Goal: Transaction & Acquisition: Purchase product/service

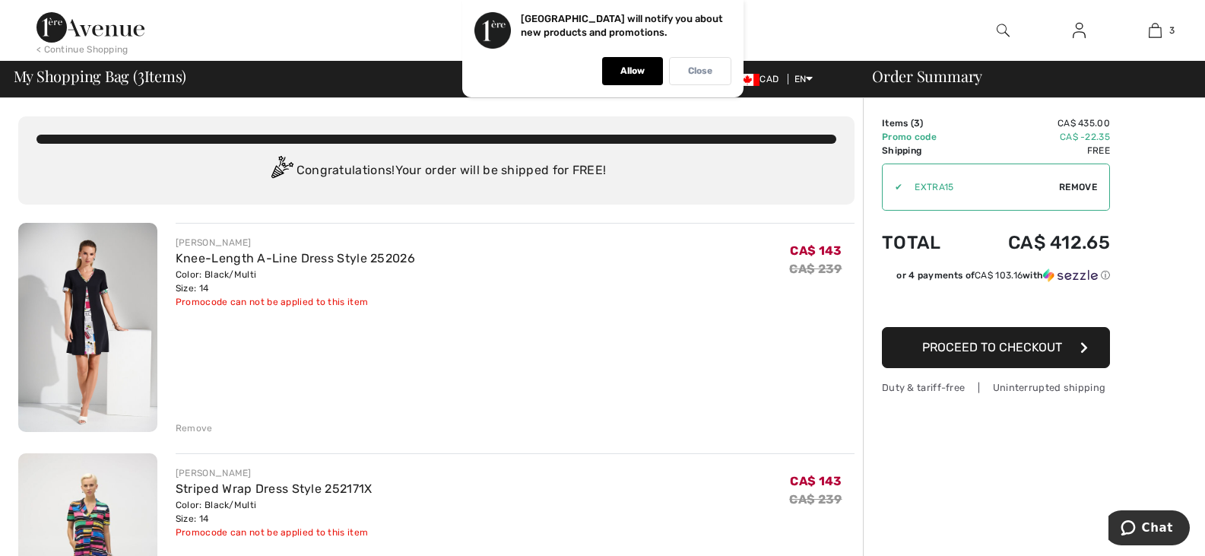
click at [693, 72] on p "Close" at bounding box center [700, 70] width 24 height 11
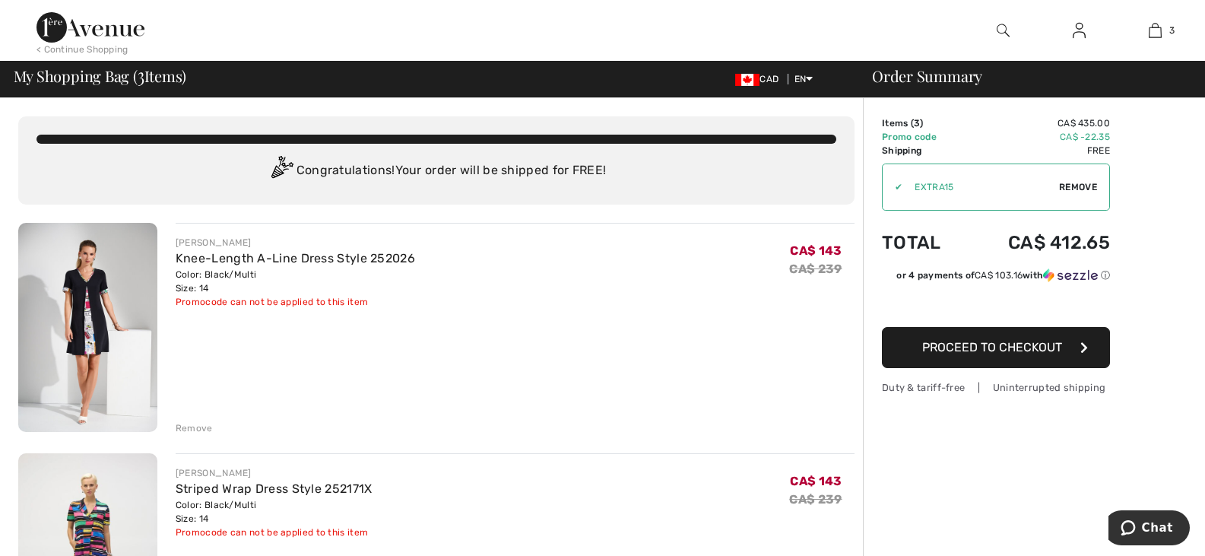
click at [187, 422] on div "Remove" at bounding box center [194, 428] width 37 height 14
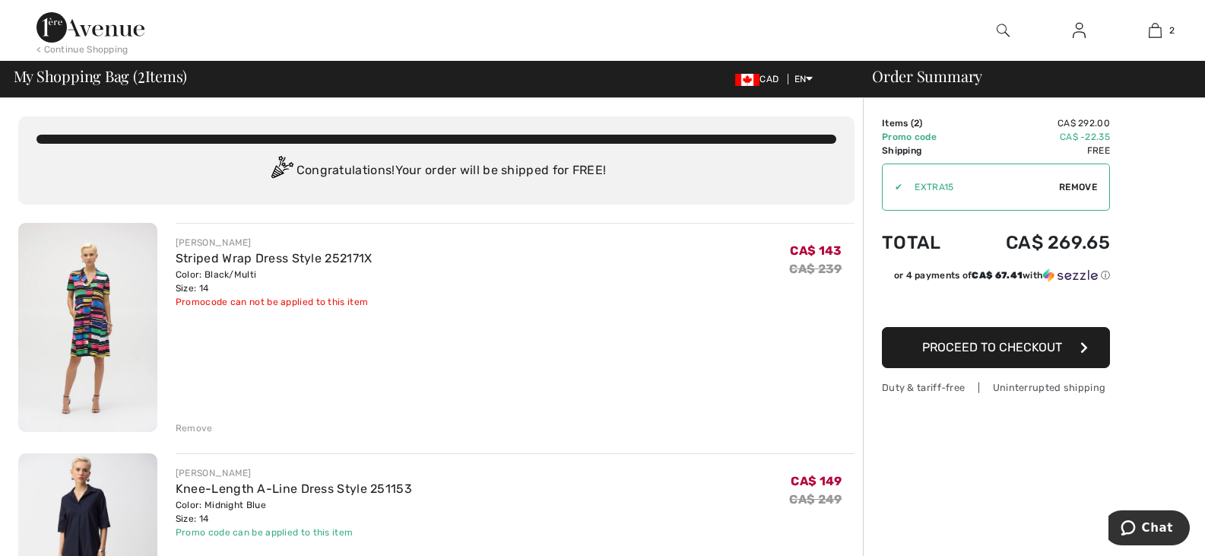
click at [1009, 340] on span "Proceed to Checkout" at bounding box center [992, 347] width 140 height 14
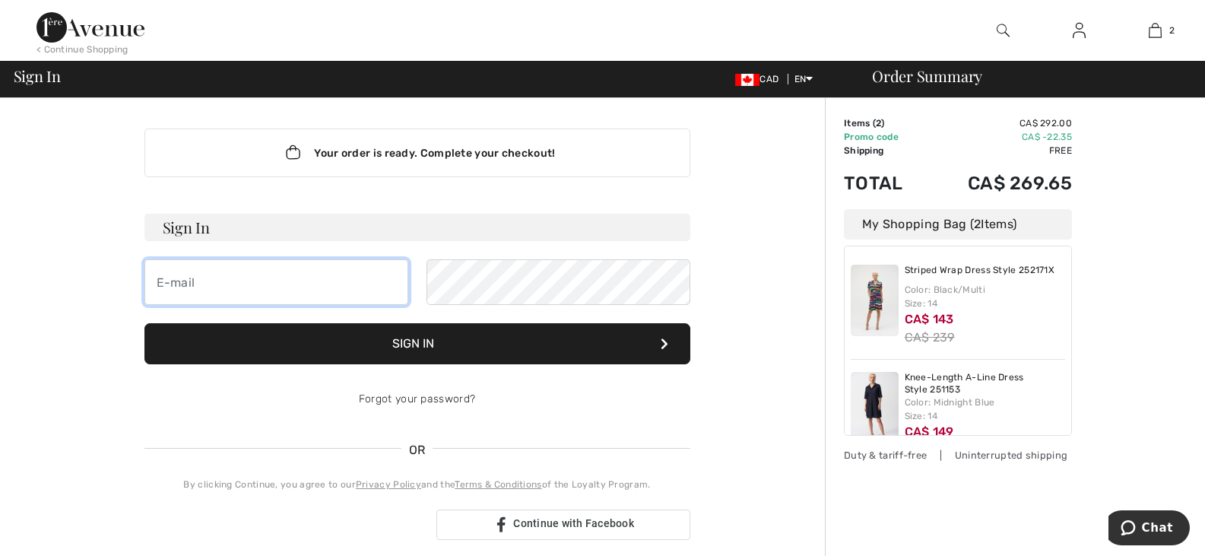
type input "kathryn.renee.stephens@gmail.com"
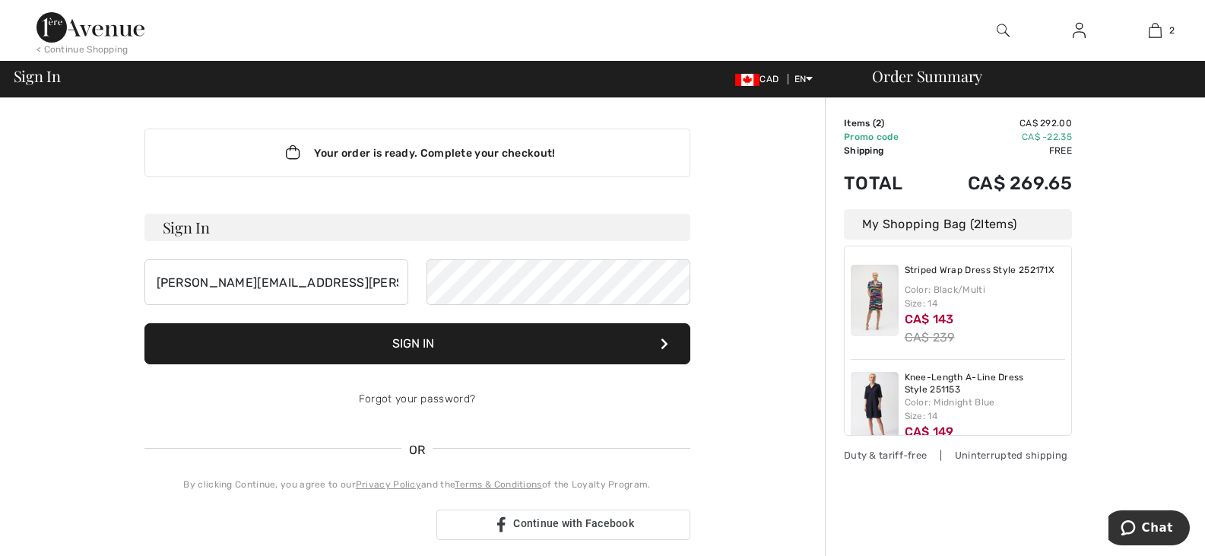
click at [454, 338] on button "Sign In" at bounding box center [417, 343] width 546 height 41
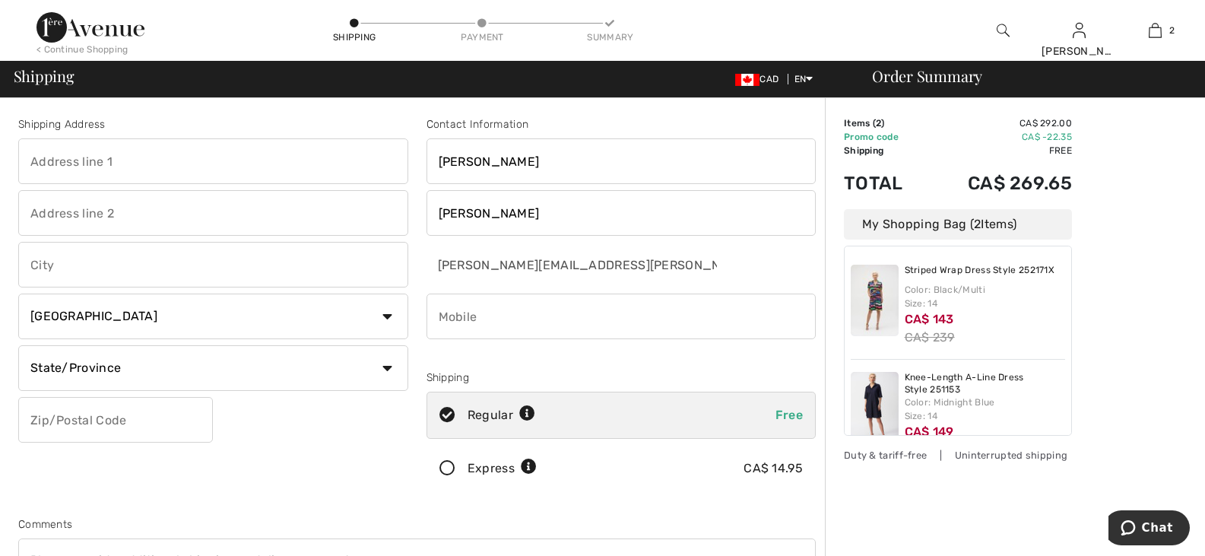
click at [109, 163] on input "text" at bounding box center [213, 161] width 390 height 46
type input "154-903 Front Road West, L'Orignal, ON K0B 1K0"
type input "L'Orignal"
select select "ON"
type input "K0B1K0"
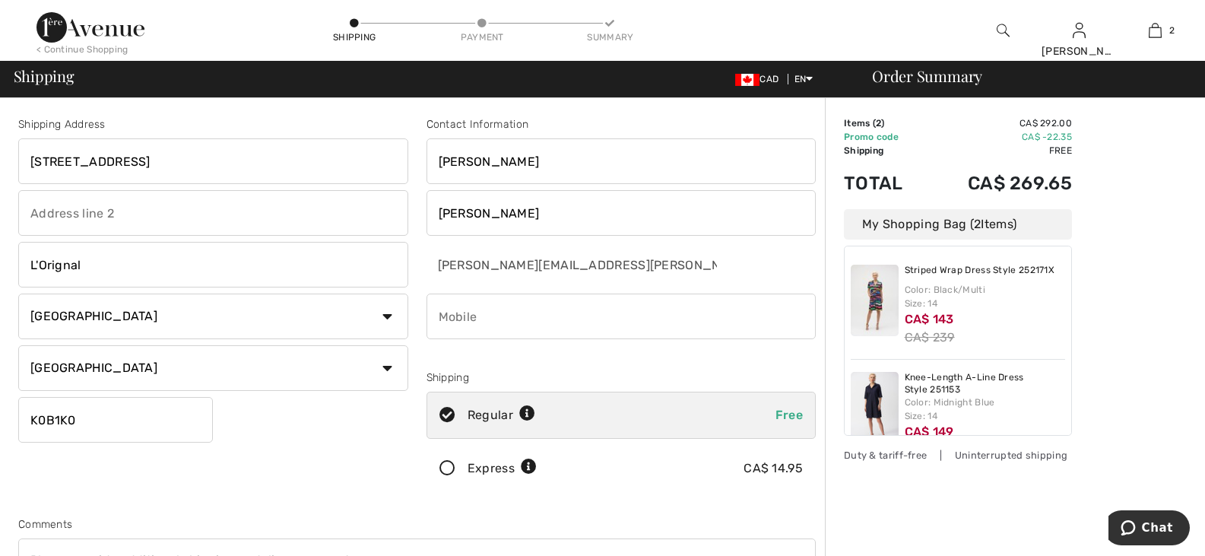
type input "5142206071"
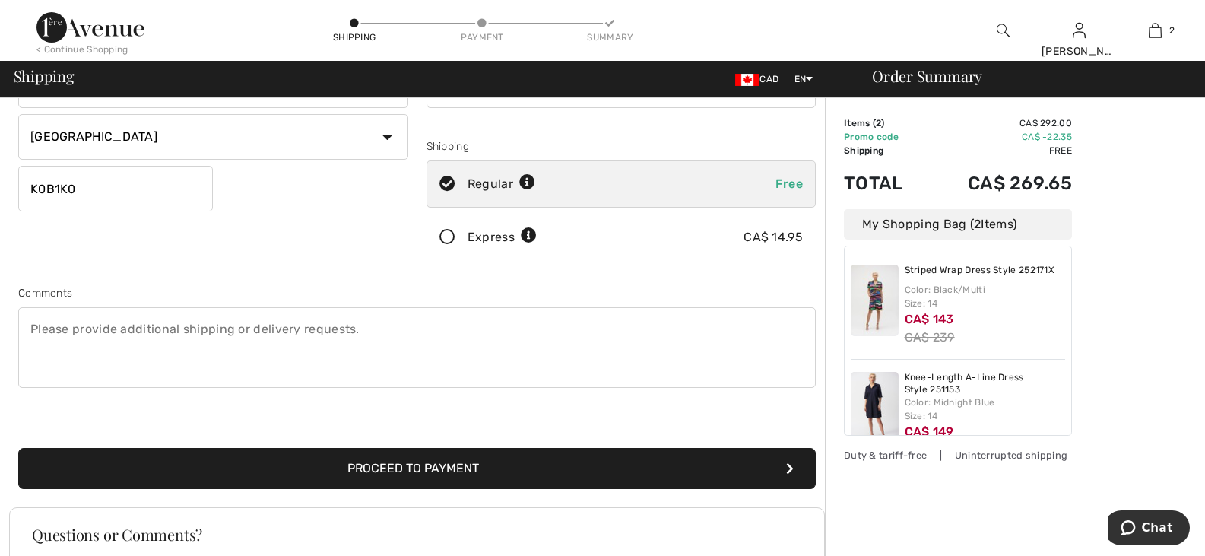
scroll to position [246, 0]
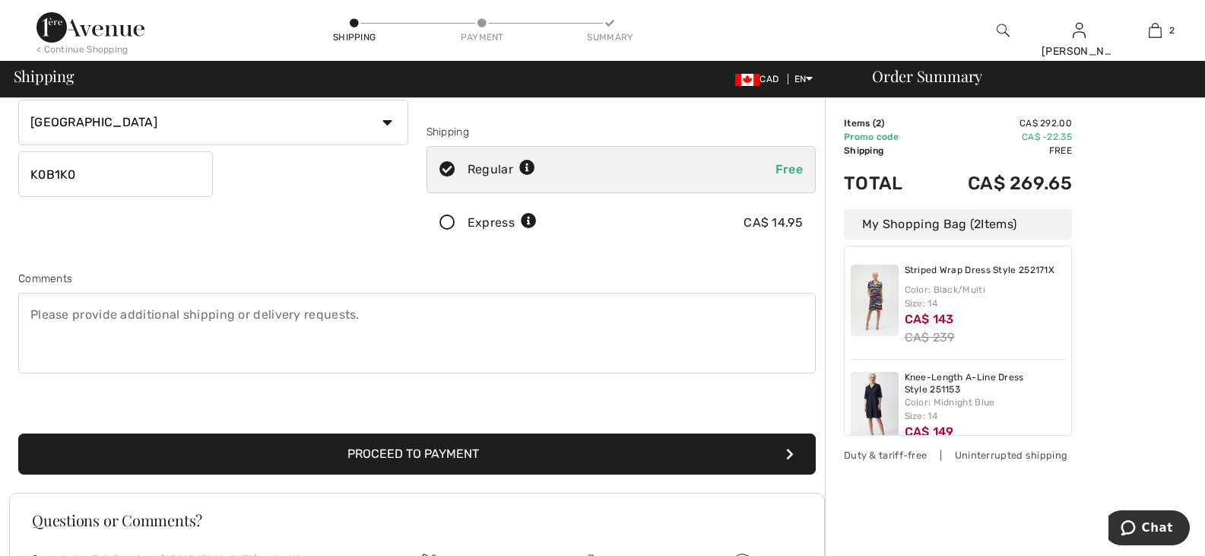
click at [785, 455] on button "Proceed to Payment" at bounding box center [416, 453] width 797 height 41
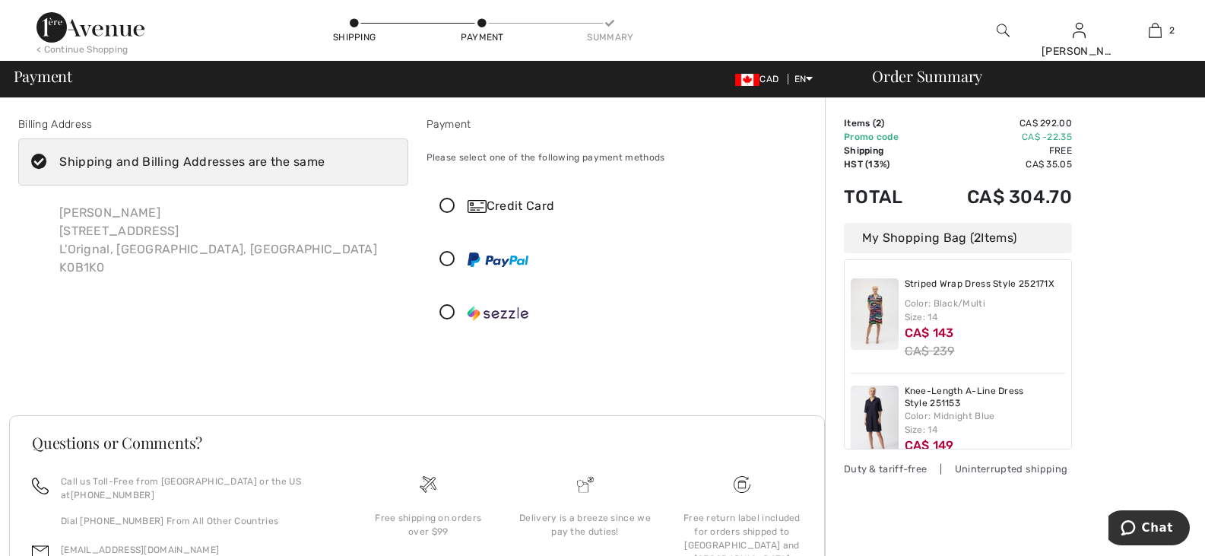
click at [496, 204] on div "Credit Card" at bounding box center [637, 206] width 338 height 18
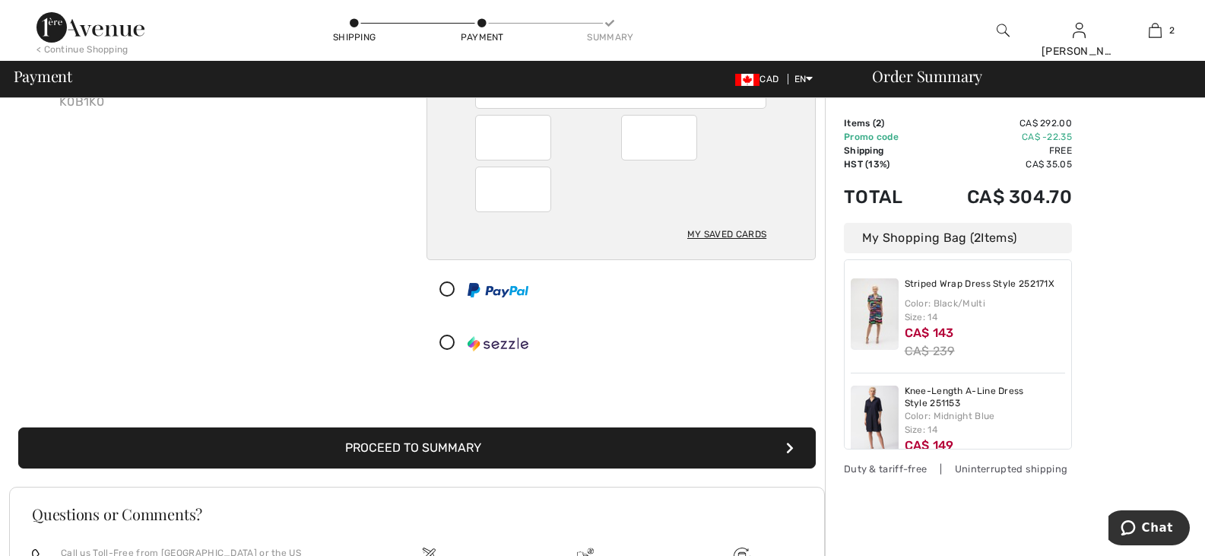
scroll to position [166, 0]
click at [620, 452] on button "Proceed to Summary" at bounding box center [416, 446] width 797 height 41
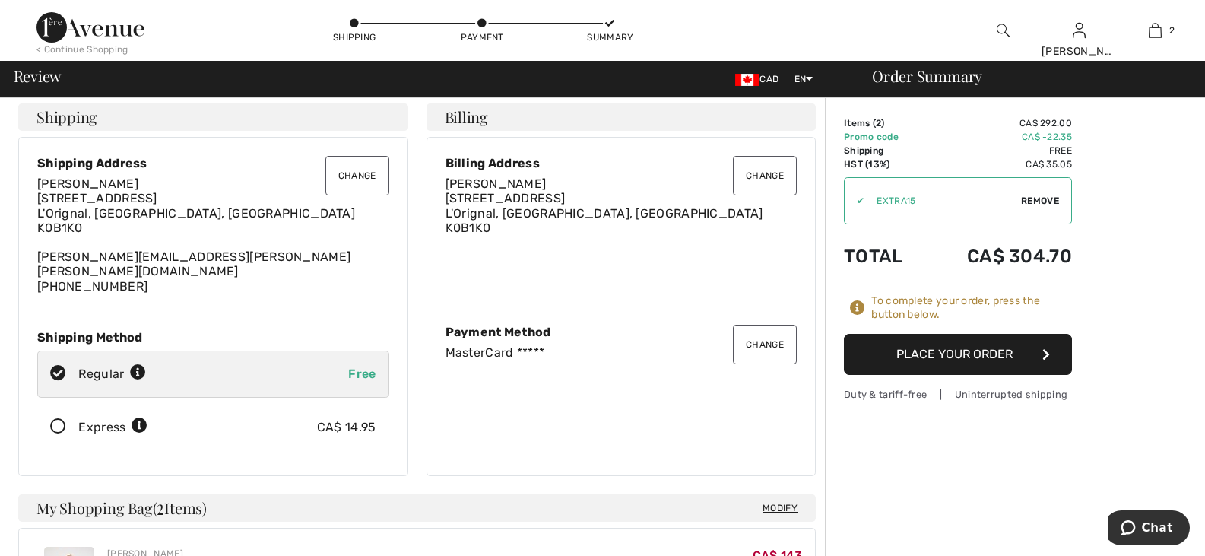
scroll to position [24, 0]
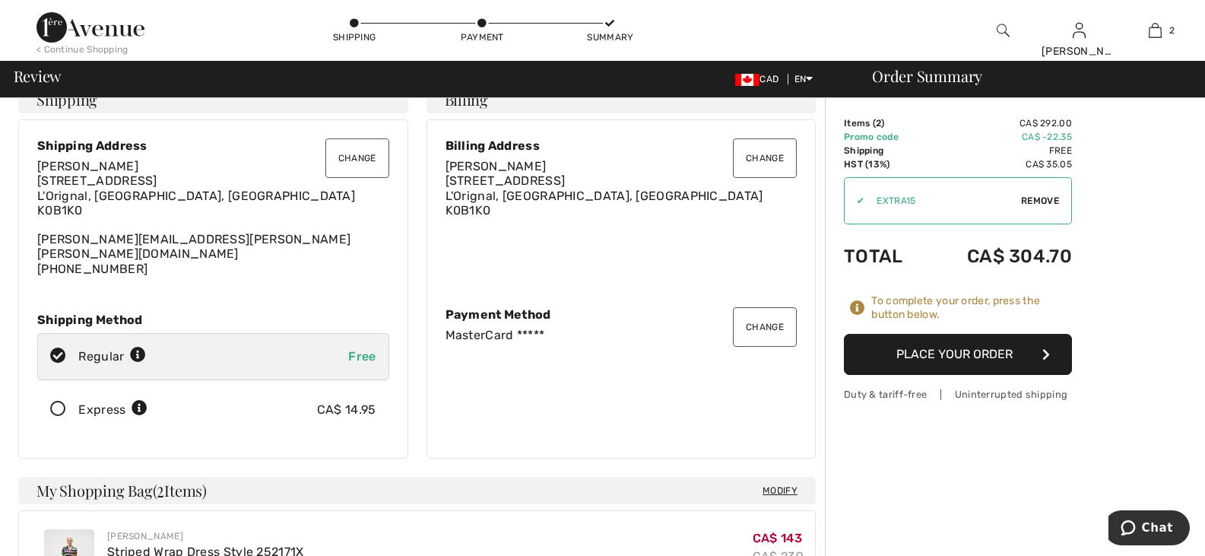
drag, startPoint x: 1202, startPoint y: 228, endPoint x: 1198, endPoint y: 255, distance: 27.6
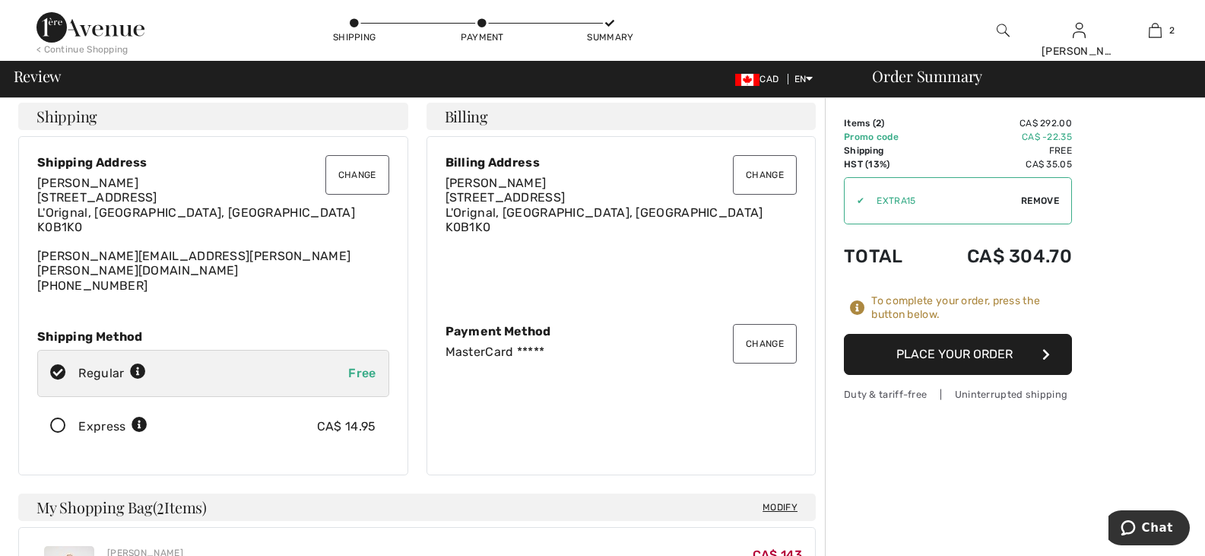
scroll to position [0, 0]
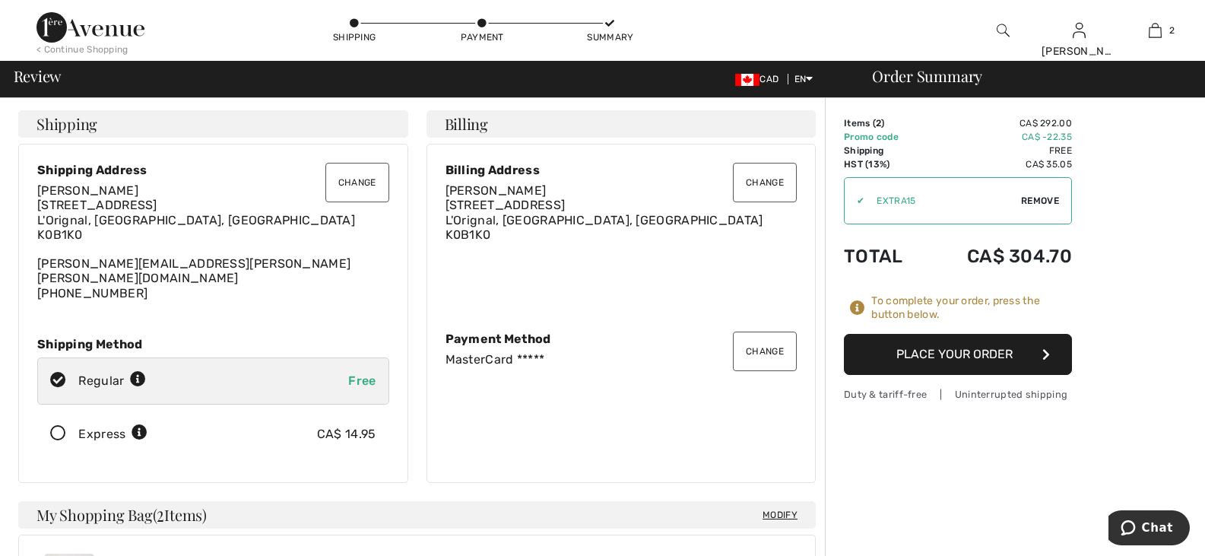
click at [937, 359] on button "Place Your Order" at bounding box center [958, 354] width 228 height 41
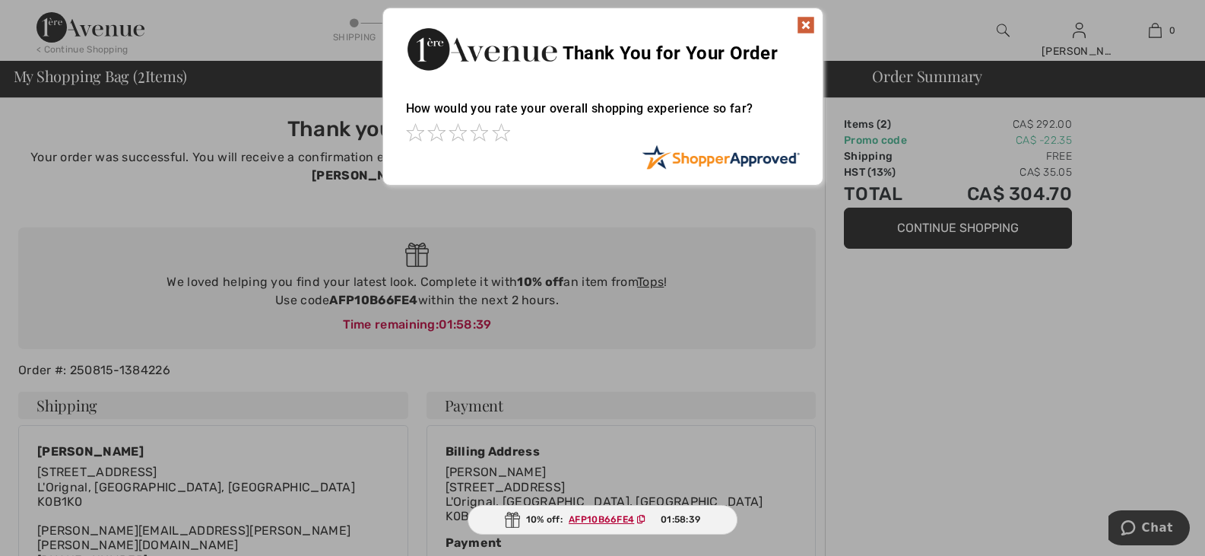
click at [809, 24] on img at bounding box center [806, 25] width 18 height 18
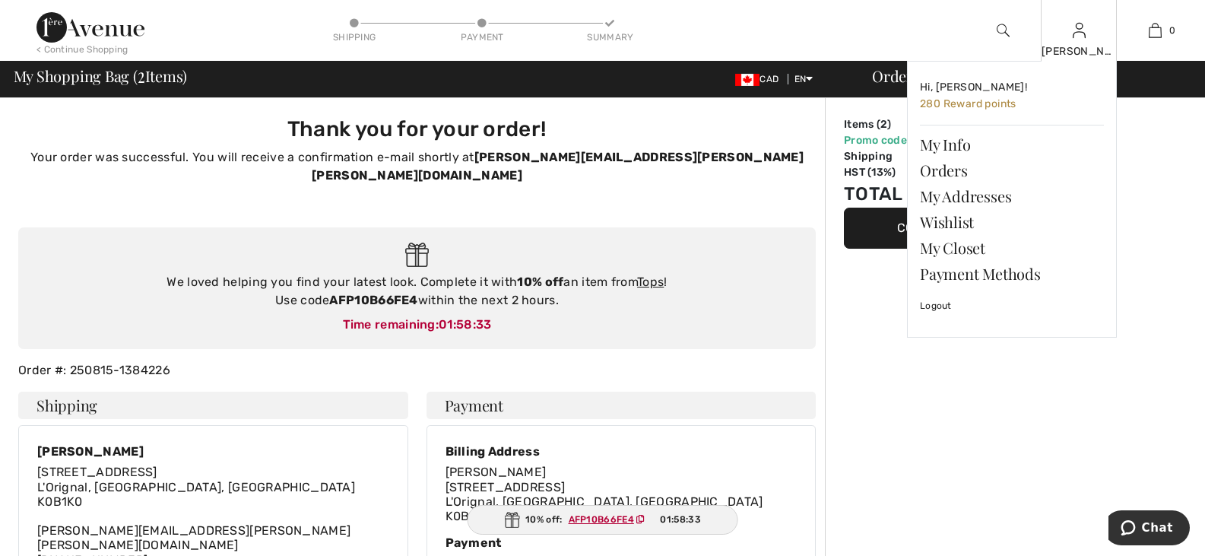
click at [1080, 36] on img at bounding box center [1079, 30] width 13 height 18
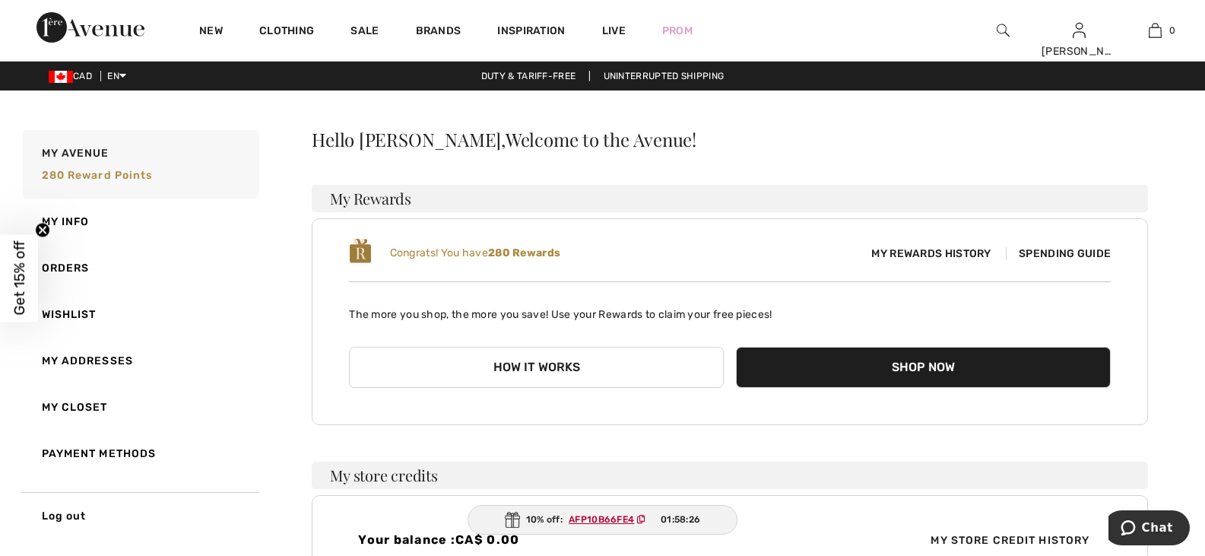
click at [1056, 249] on span "Spending Guide" at bounding box center [1058, 253] width 105 height 13
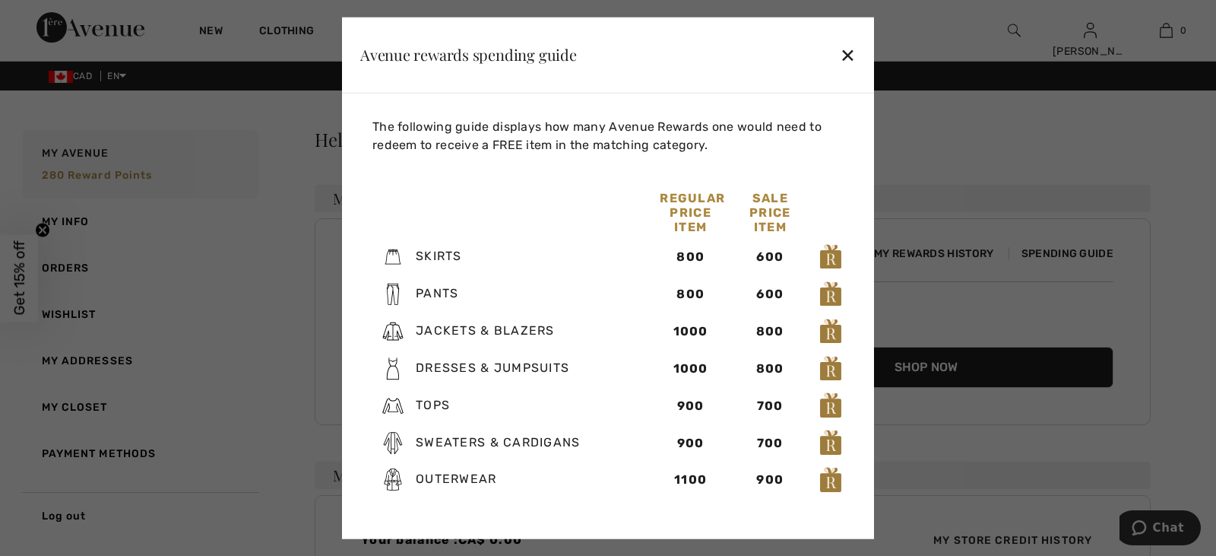
click at [845, 52] on div "✕" at bounding box center [848, 55] width 16 height 32
